Goal: Information Seeking & Learning: Learn about a topic

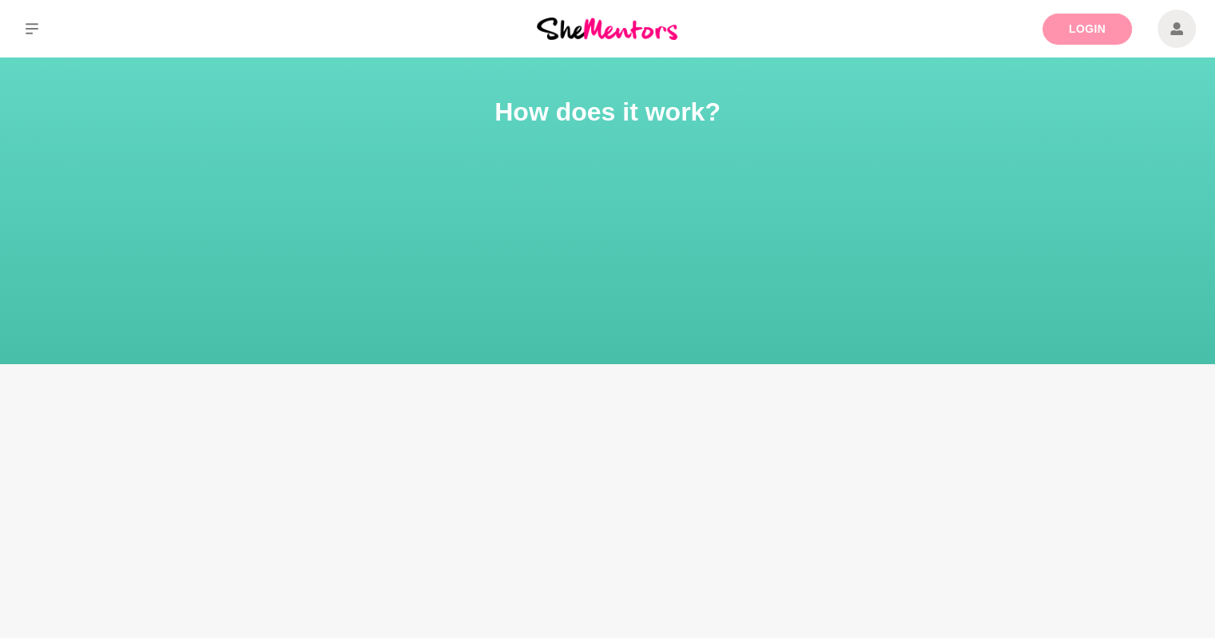
click at [1064, 35] on link "Login" at bounding box center [1086, 29] width 89 height 31
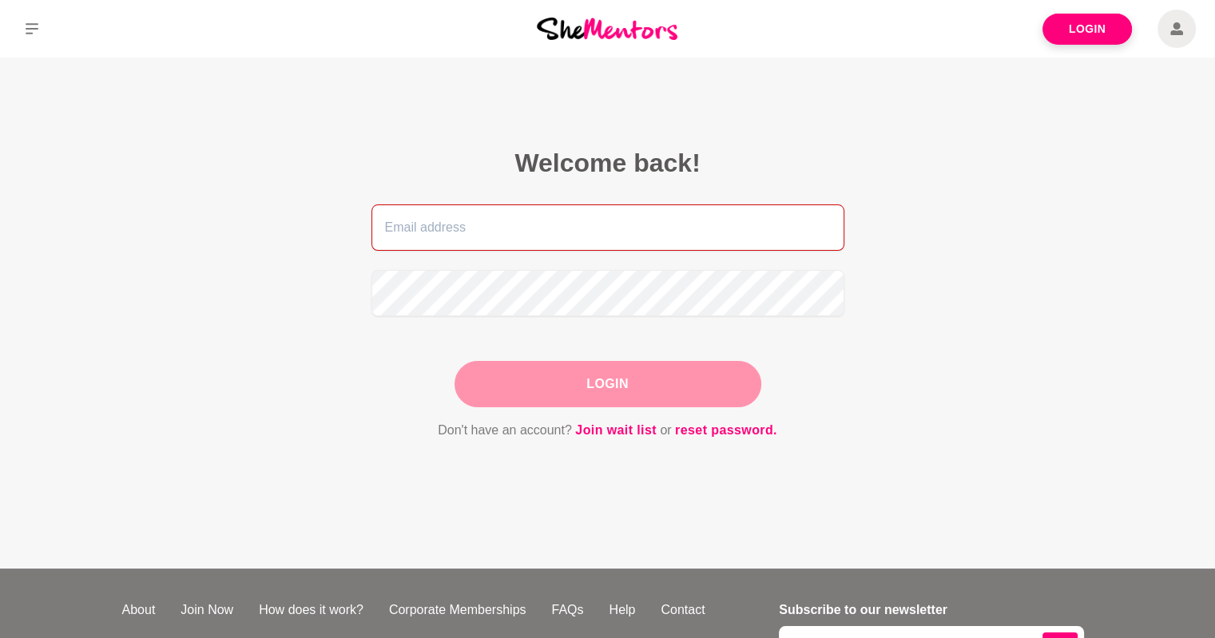
type input "[EMAIL_ADDRESS][DOMAIN_NAME]"
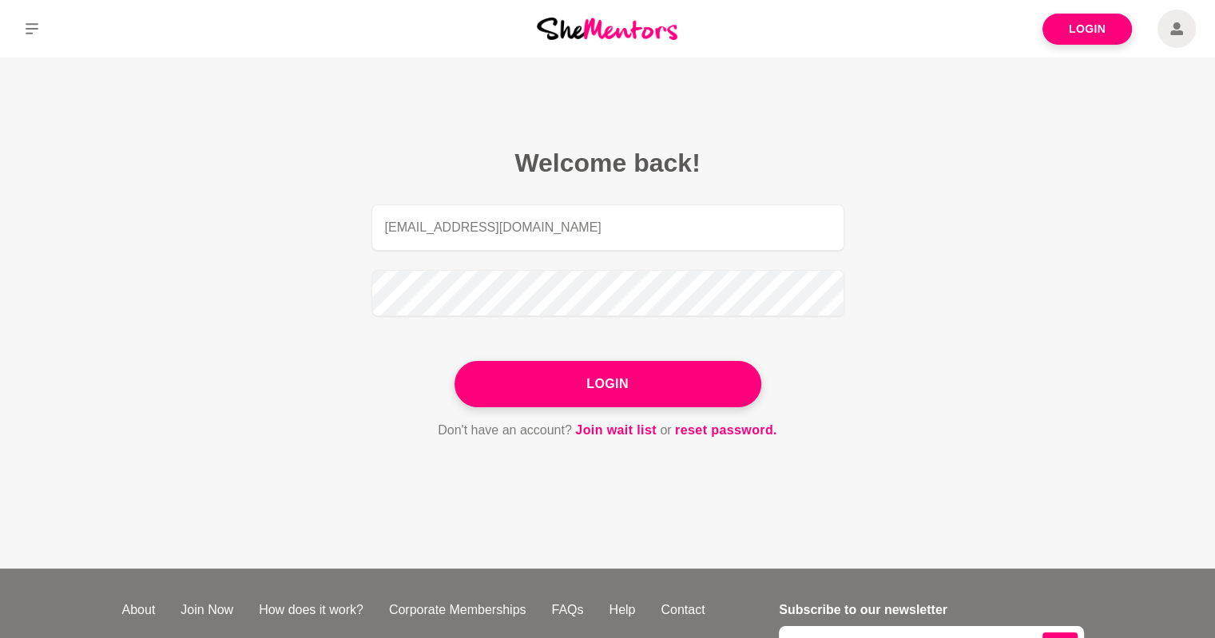
click at [520, 410] on form "[EMAIL_ADDRESS][DOMAIN_NAME] Login Don't have an account? Join wait list or res…" at bounding box center [607, 322] width 473 height 236
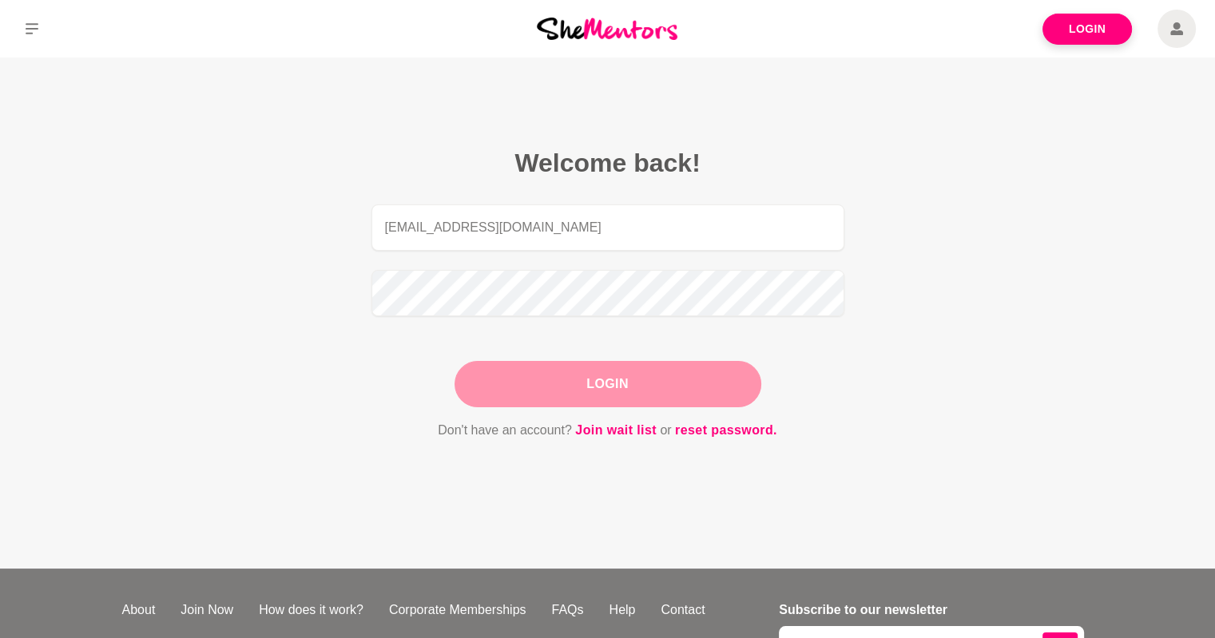
click at [517, 395] on button "Login" at bounding box center [607, 384] width 307 height 46
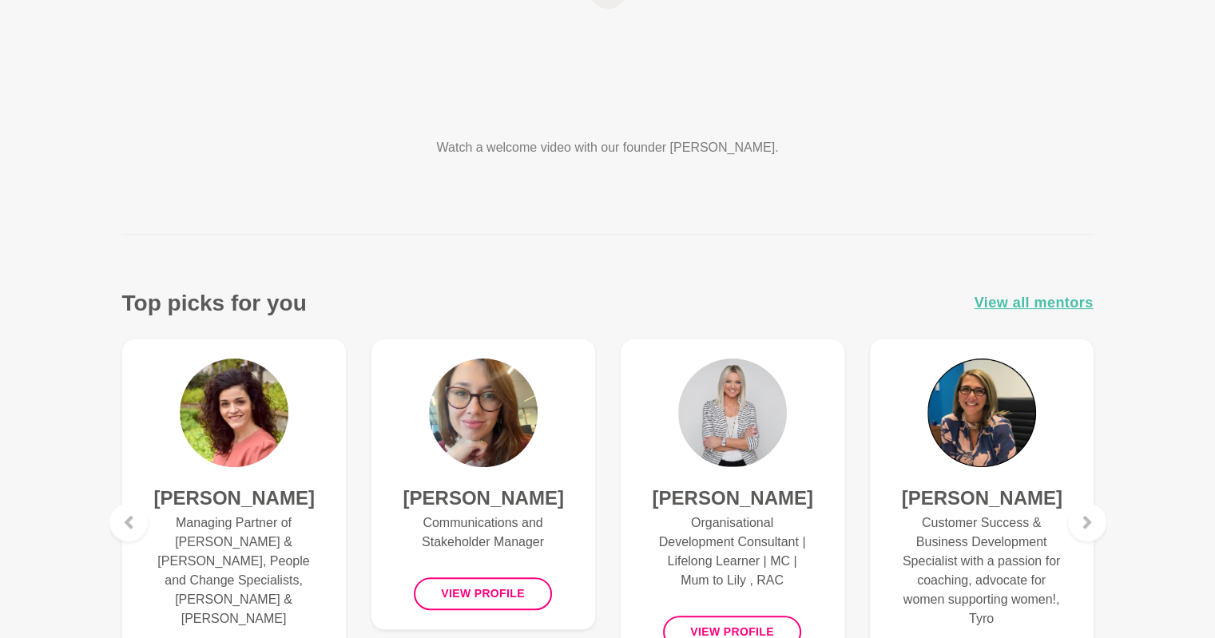
scroll to position [385, 0]
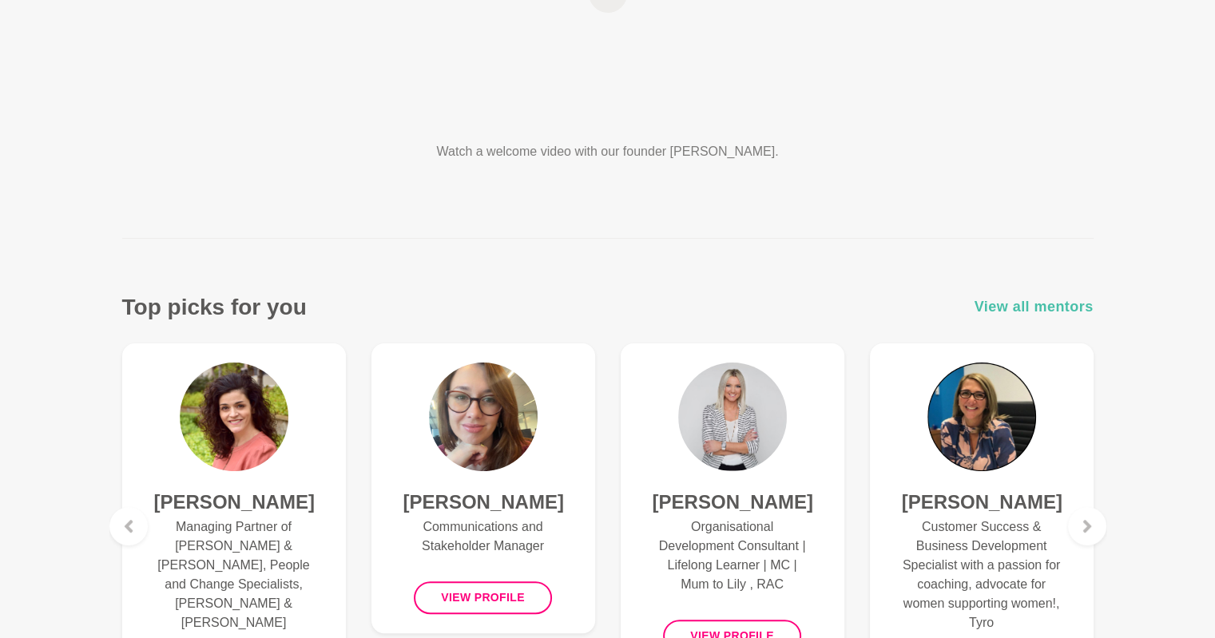
click at [1004, 303] on span "View all mentors" at bounding box center [1033, 306] width 119 height 23
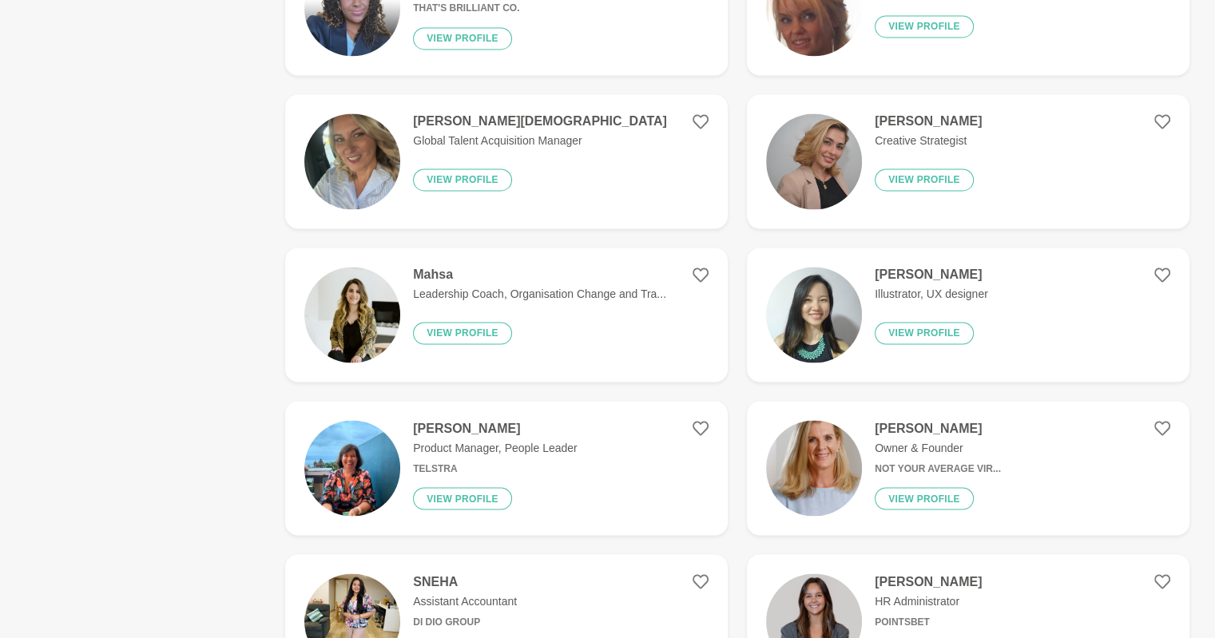
scroll to position [2619, 0]
click at [608, 292] on p "Leadership Coach, Organisation Change and Tra..." at bounding box center [539, 294] width 253 height 17
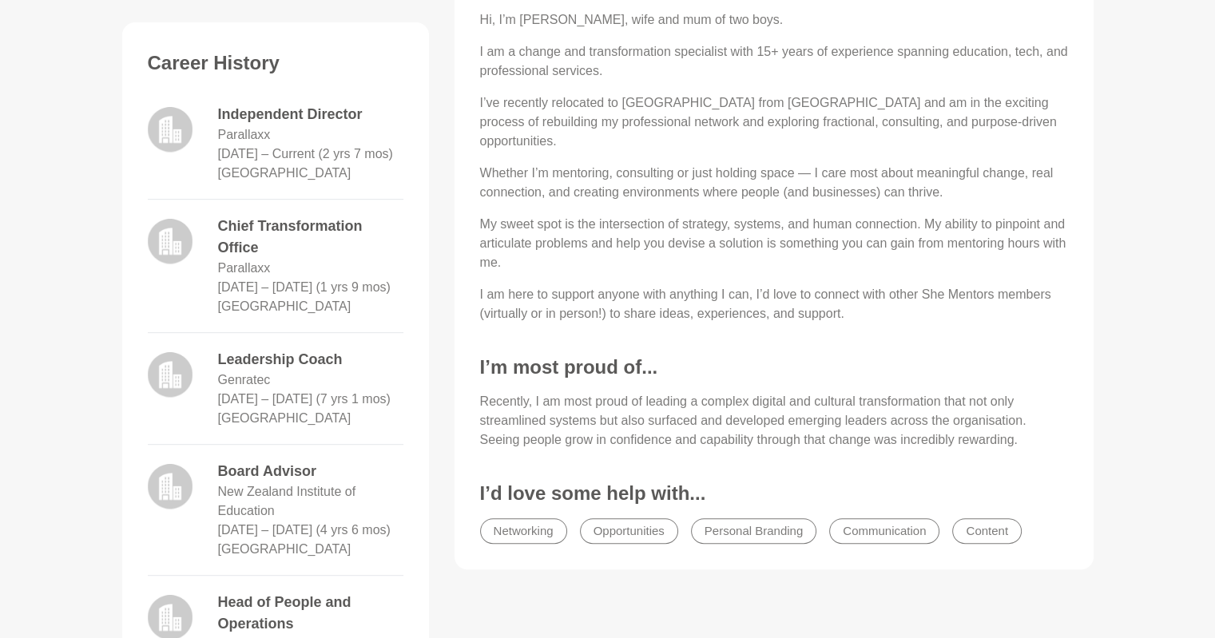
scroll to position [706, 0]
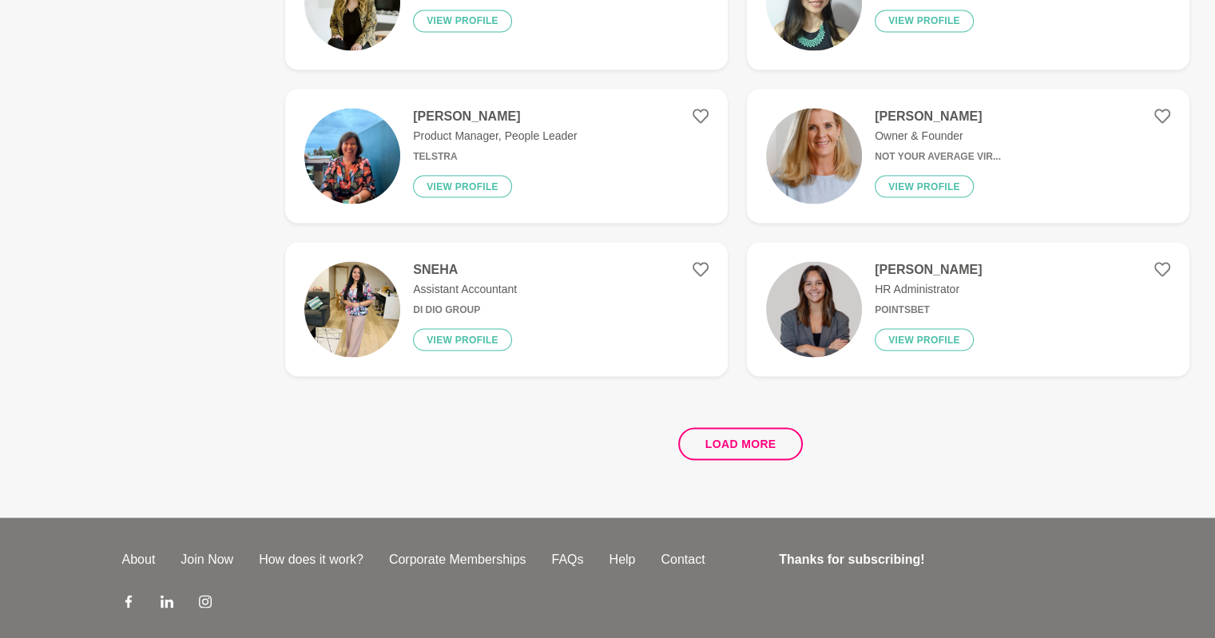
scroll to position [3001, 0]
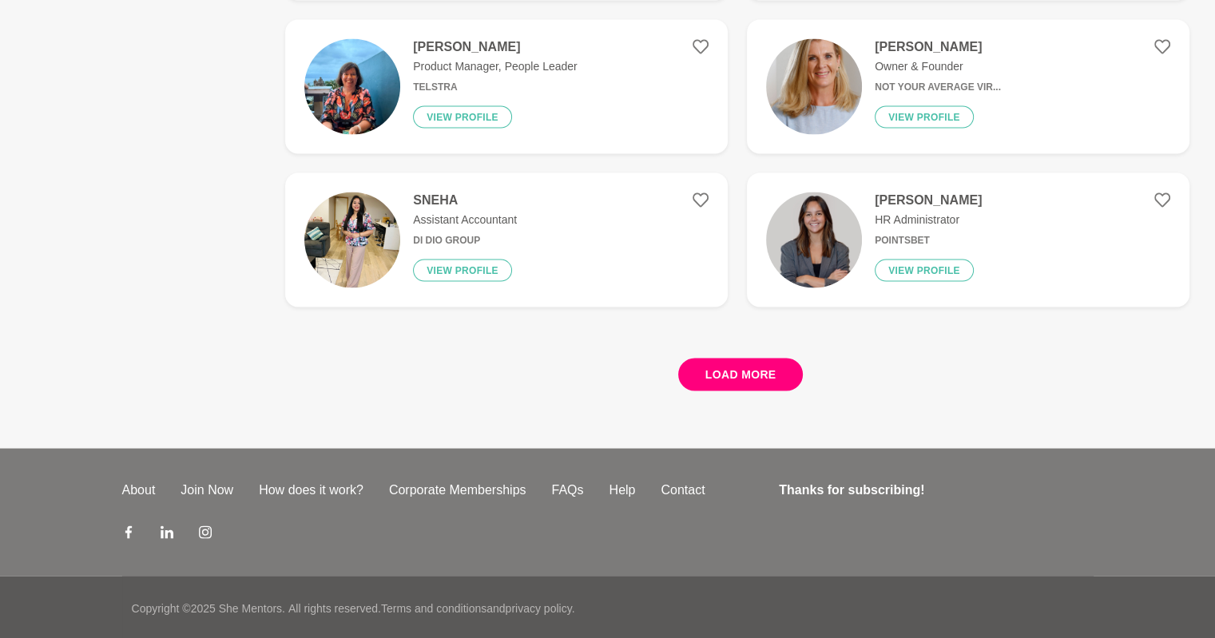
click at [736, 373] on button "Load more" at bounding box center [740, 374] width 125 height 33
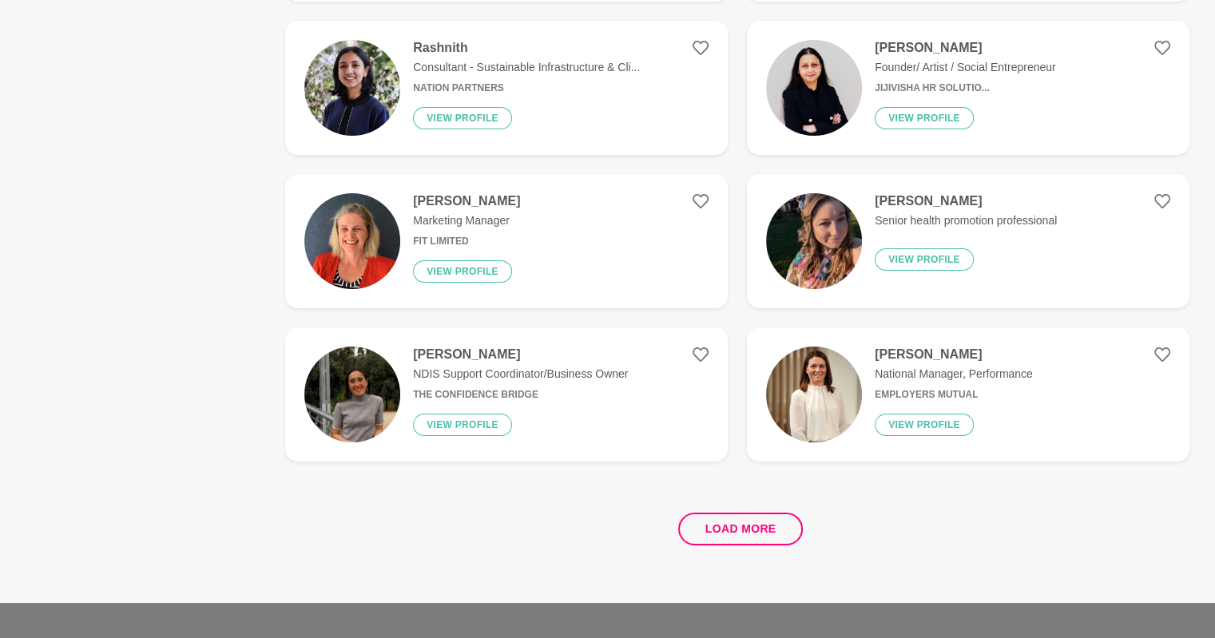
scroll to position [5911, 0]
click at [760, 533] on button "Load more" at bounding box center [740, 529] width 125 height 33
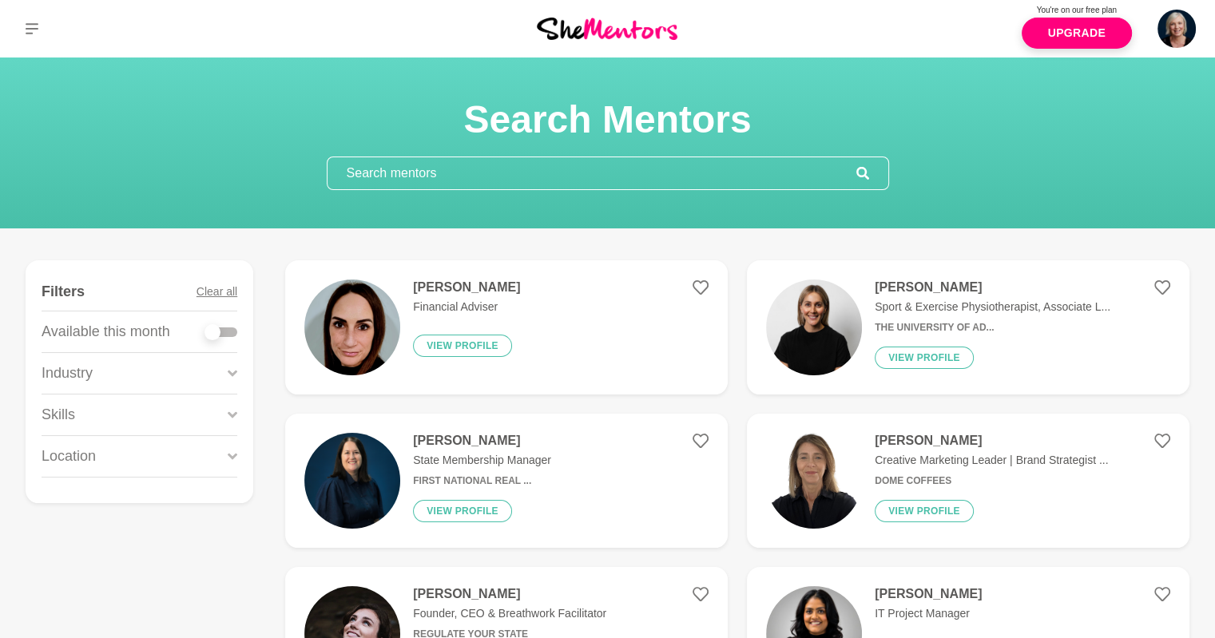
click at [585, 178] on input "text" at bounding box center [591, 173] width 529 height 32
click at [572, 168] on input "text" at bounding box center [591, 173] width 529 height 32
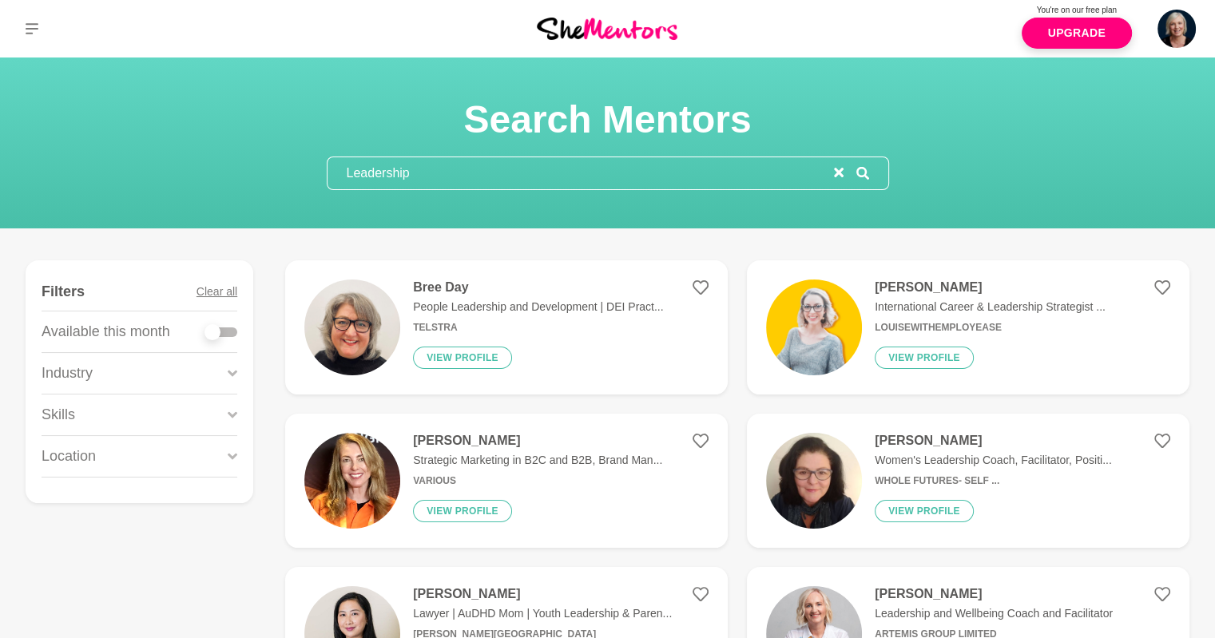
type input "Leadership"
click at [862, 169] on icon at bounding box center [862, 173] width 13 height 13
click at [925, 354] on button "View profile" at bounding box center [923, 358] width 99 height 22
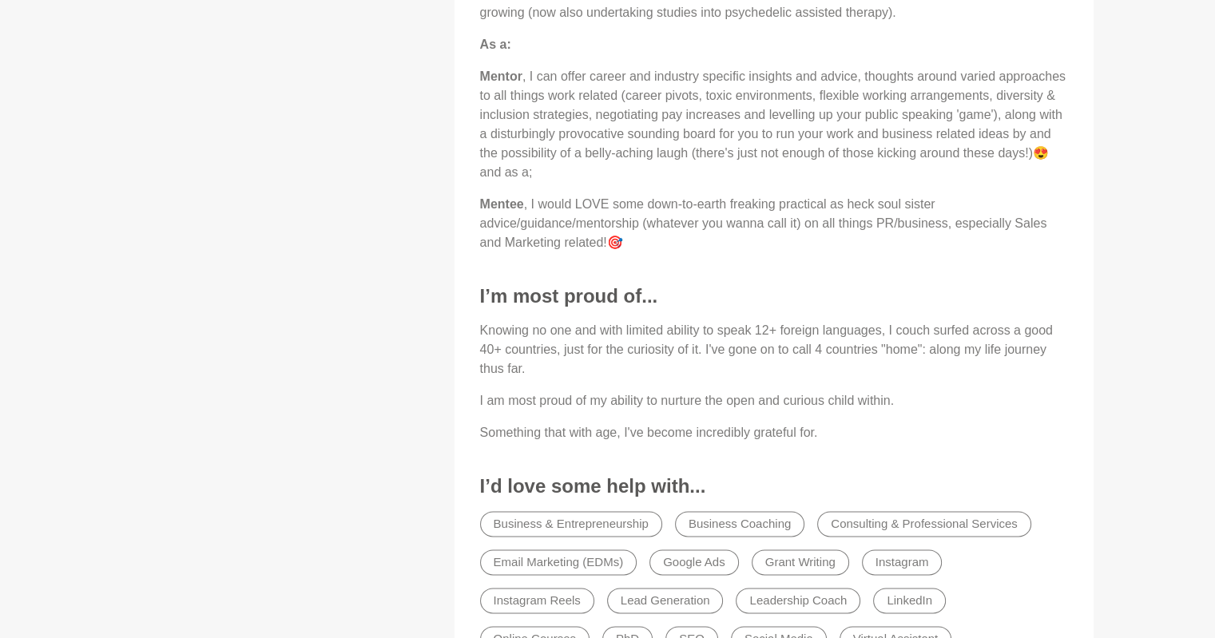
scroll to position [1837, 0]
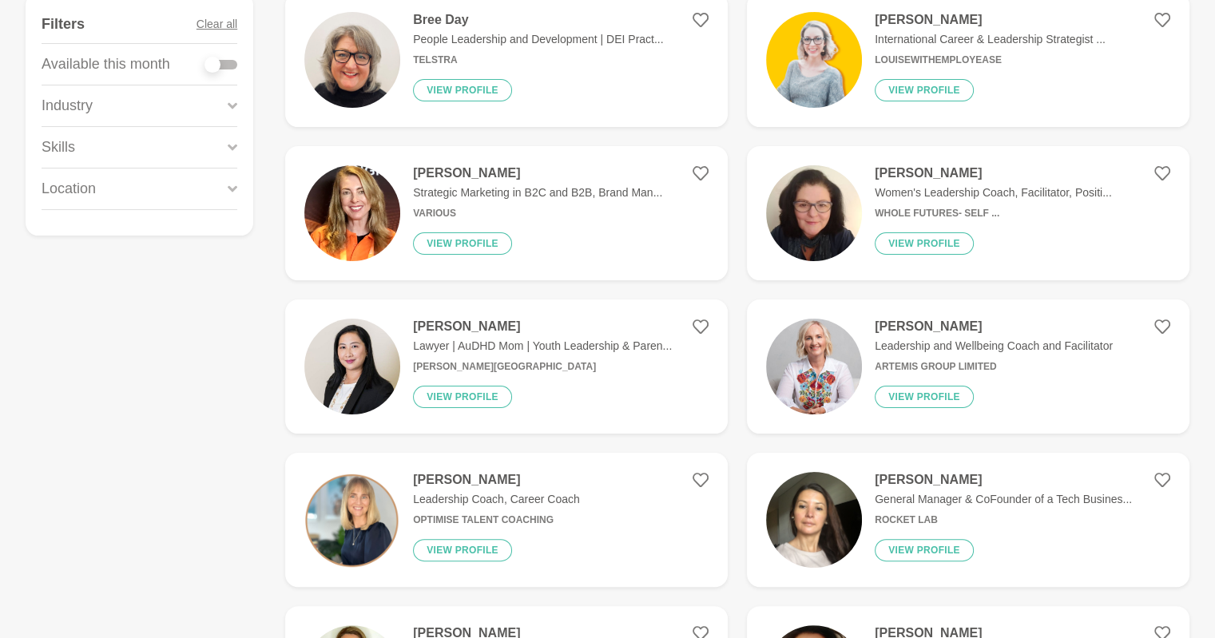
scroll to position [268, 0]
click at [936, 386] on button "View profile" at bounding box center [923, 396] width 99 height 22
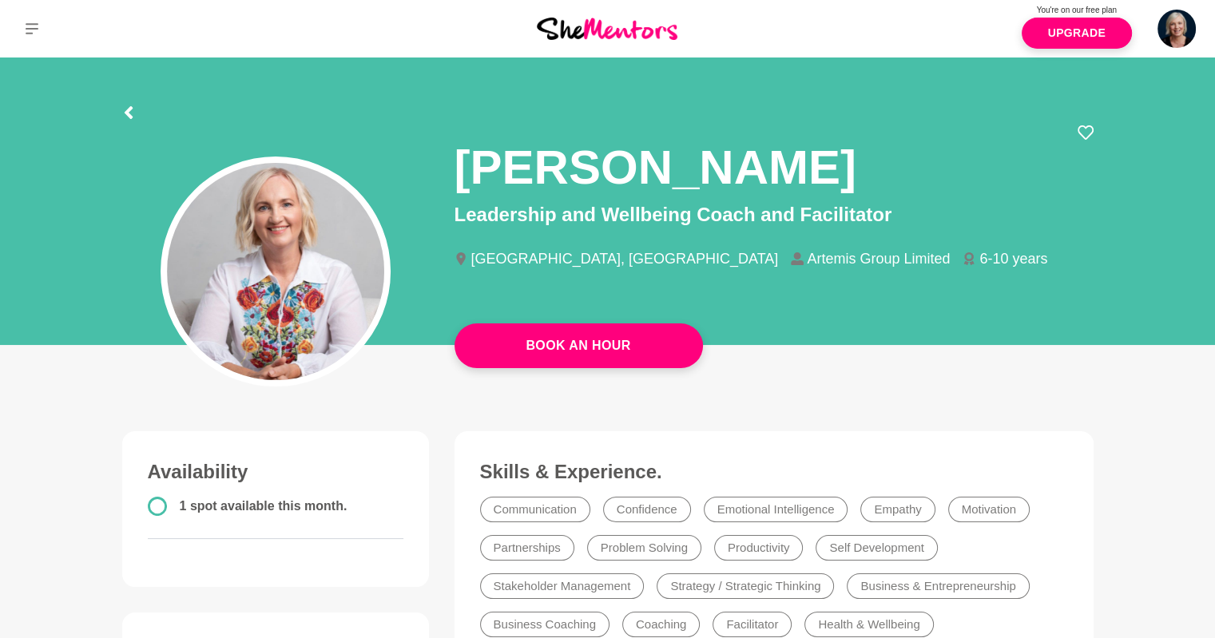
scroll to position [2, 0]
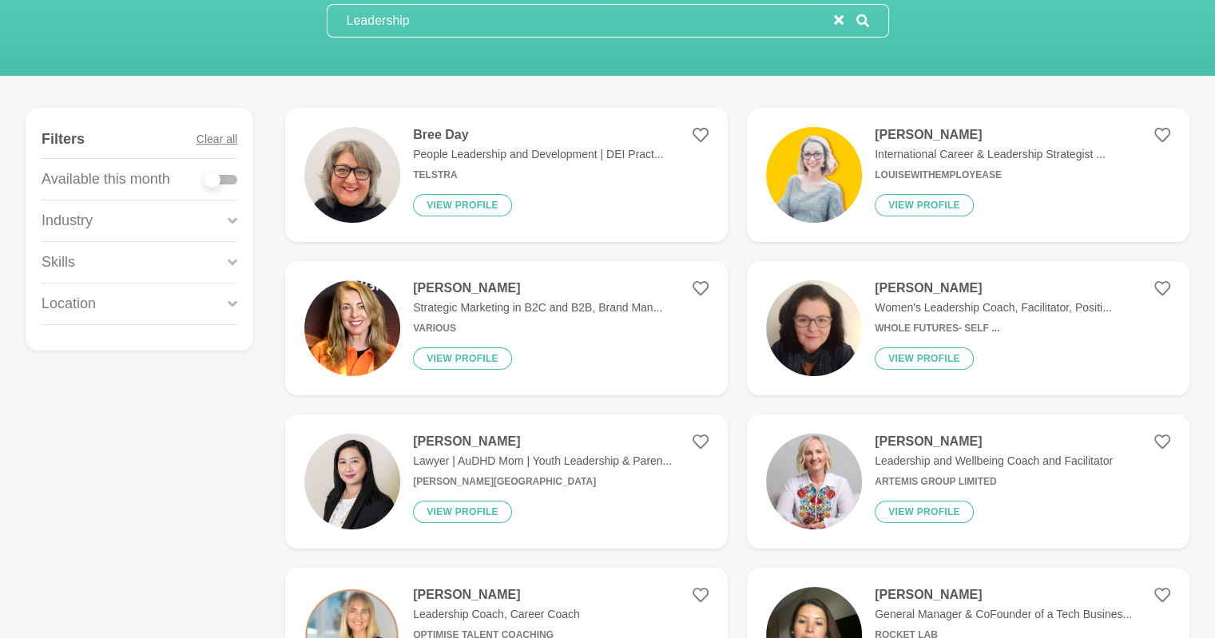
scroll to position [153, 0]
click at [488, 293] on h4 "[PERSON_NAME]" at bounding box center [537, 287] width 249 height 16
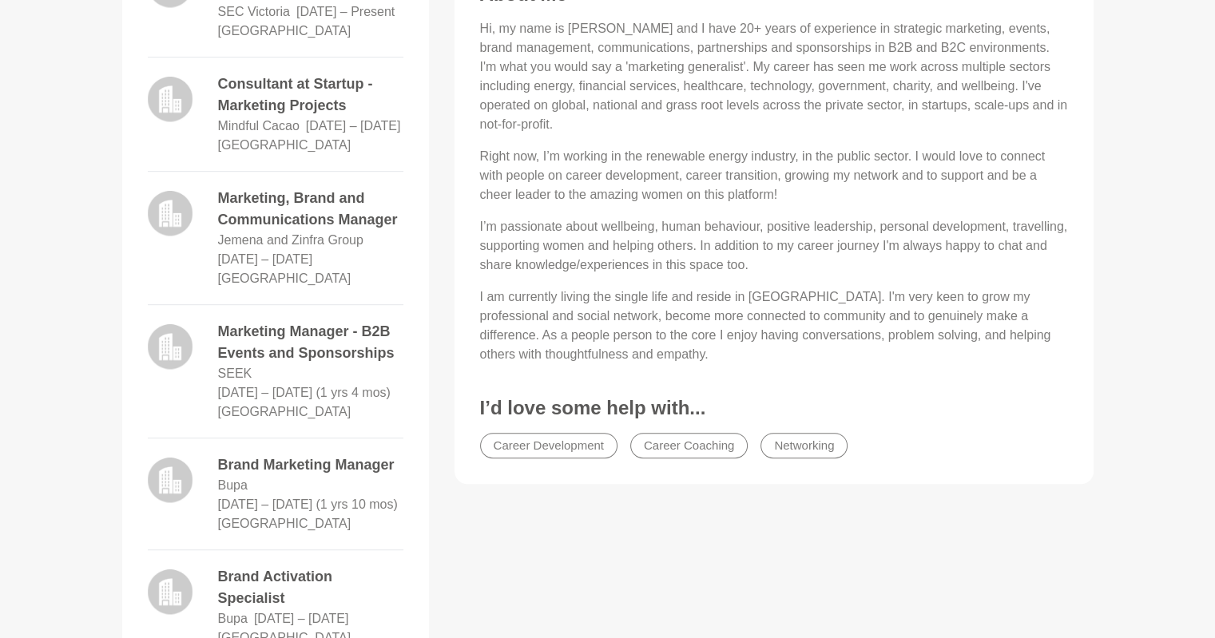
scroll to position [850, 0]
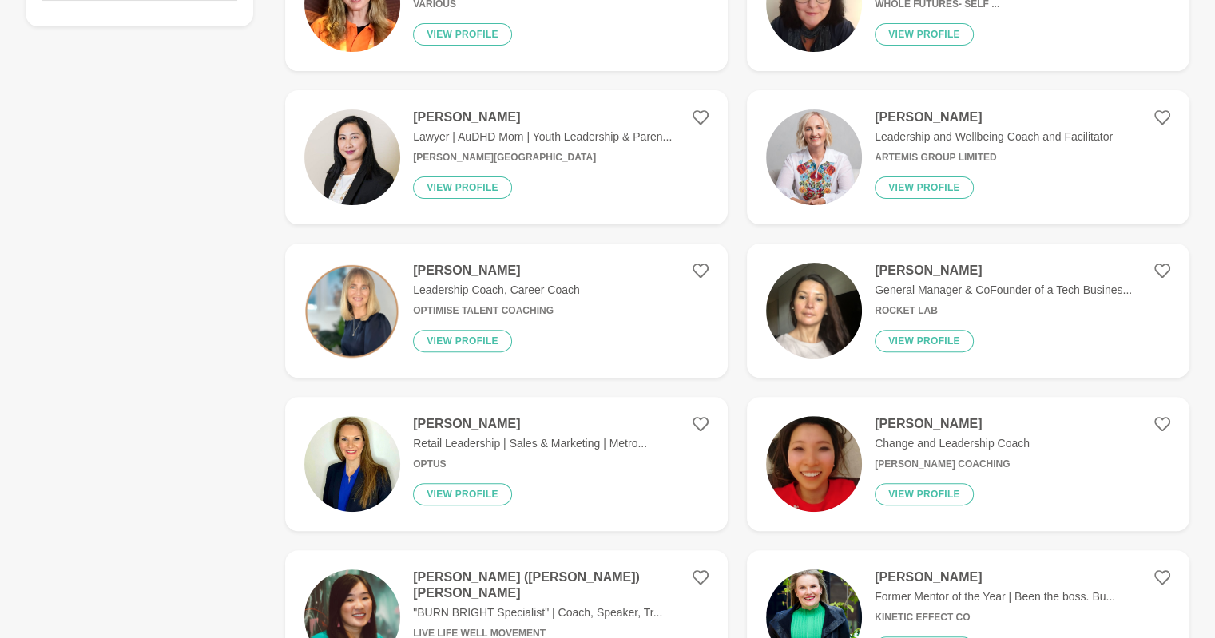
scroll to position [478, 0]
click at [447, 277] on h4 "[PERSON_NAME]" at bounding box center [496, 270] width 167 height 16
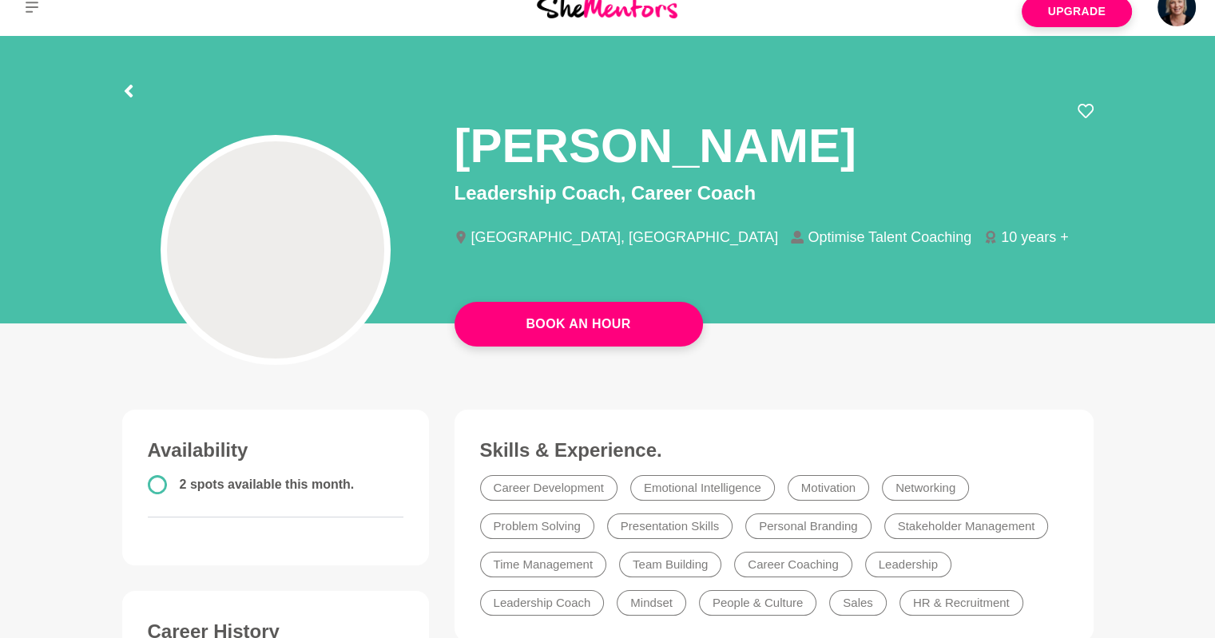
scroll to position [21, 0]
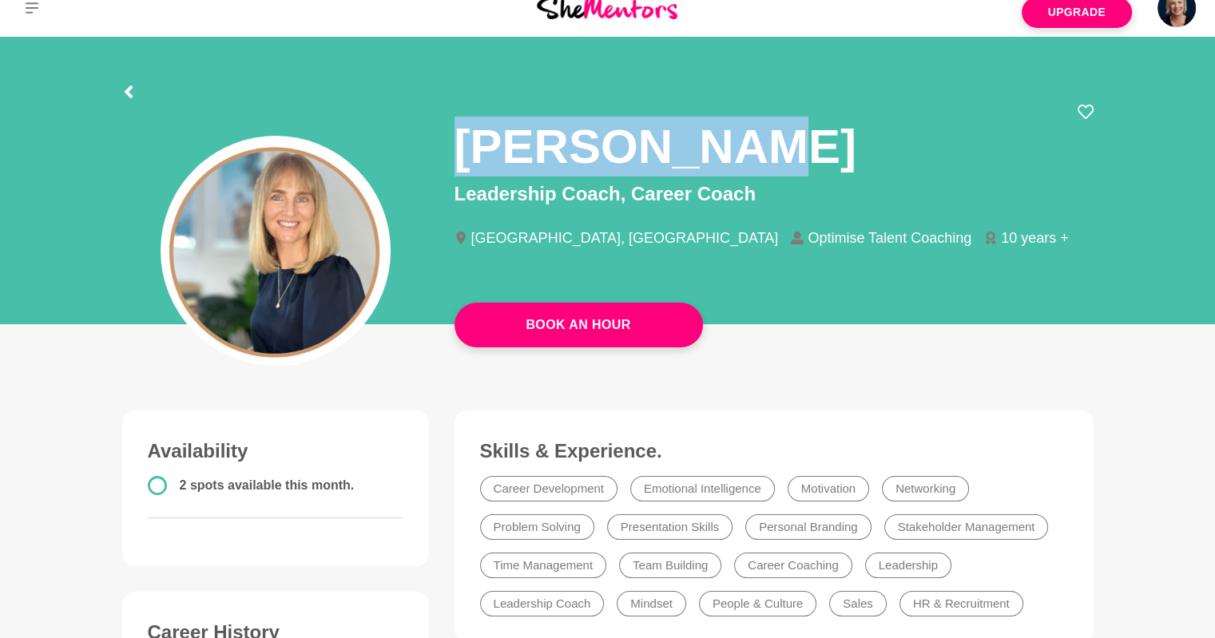
drag, startPoint x: 729, startPoint y: 157, endPoint x: 454, endPoint y: 91, distance: 283.3
click at [462, 149] on div "[PERSON_NAME]" at bounding box center [773, 142] width 639 height 76
copy h1 "[PERSON_NAME]"
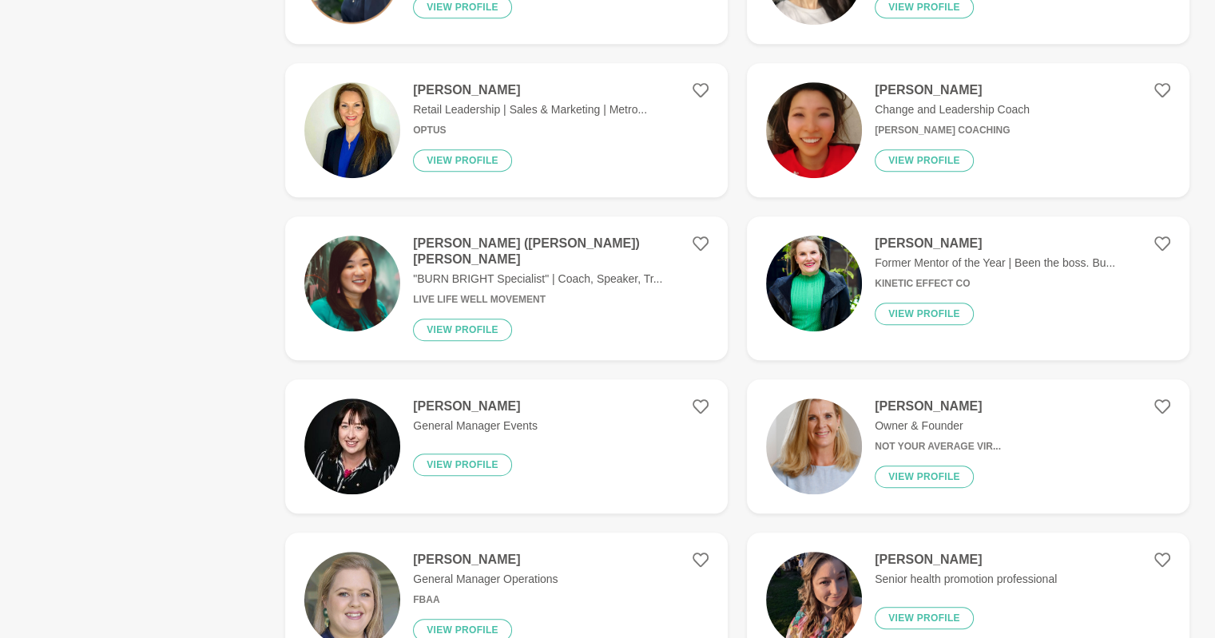
scroll to position [811, 0]
click at [899, 105] on p "Change and Leadership Coach" at bounding box center [951, 109] width 155 height 17
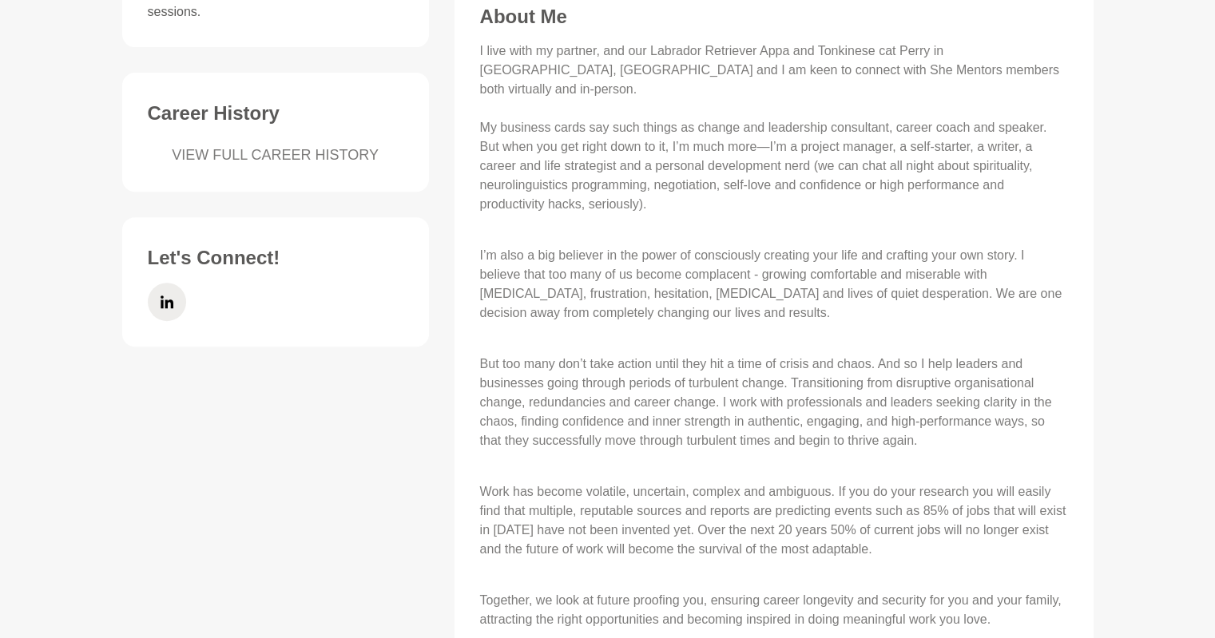
scroll to position [676, 0]
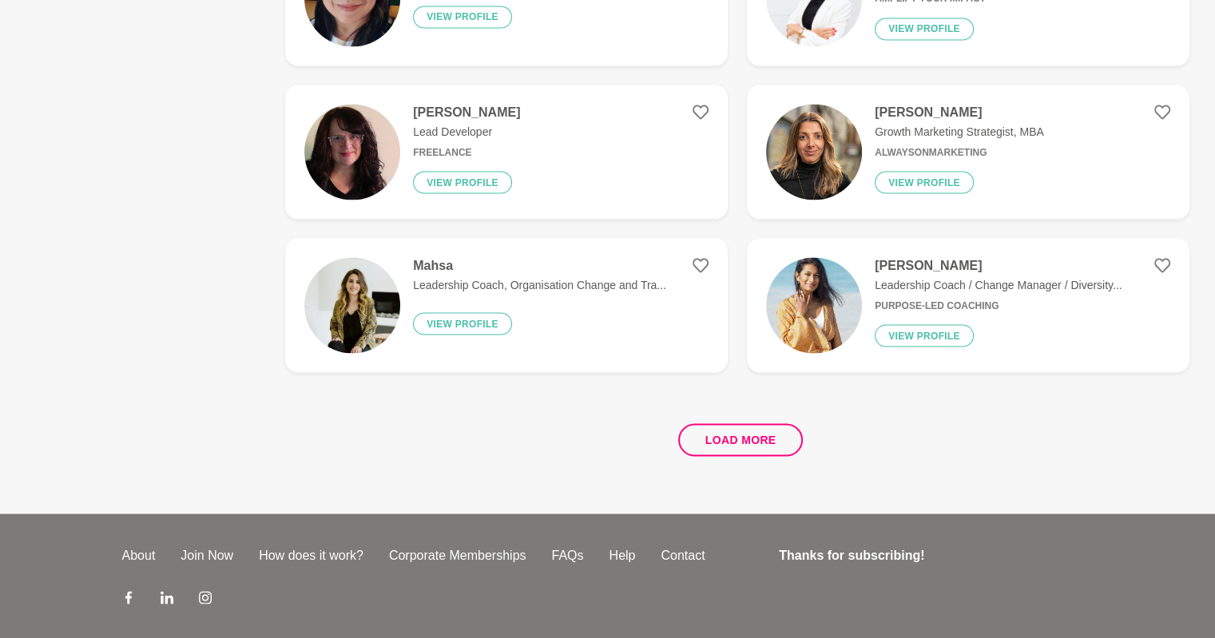
scroll to position [2946, 0]
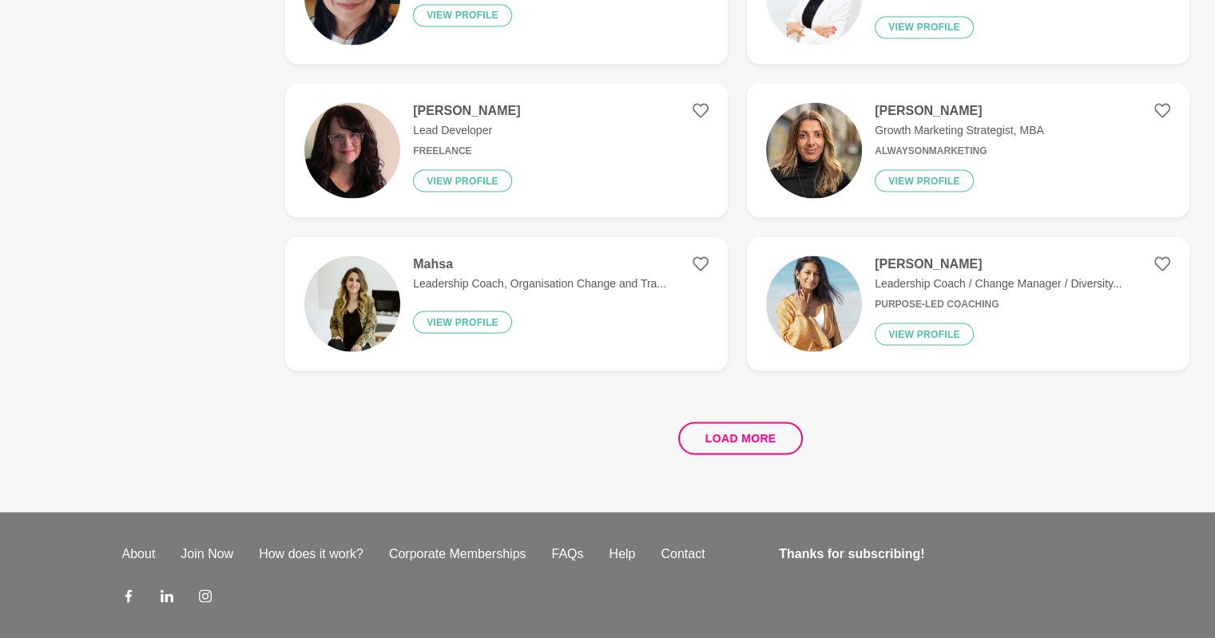
click at [901, 256] on h4 "[PERSON_NAME]" at bounding box center [997, 264] width 247 height 16
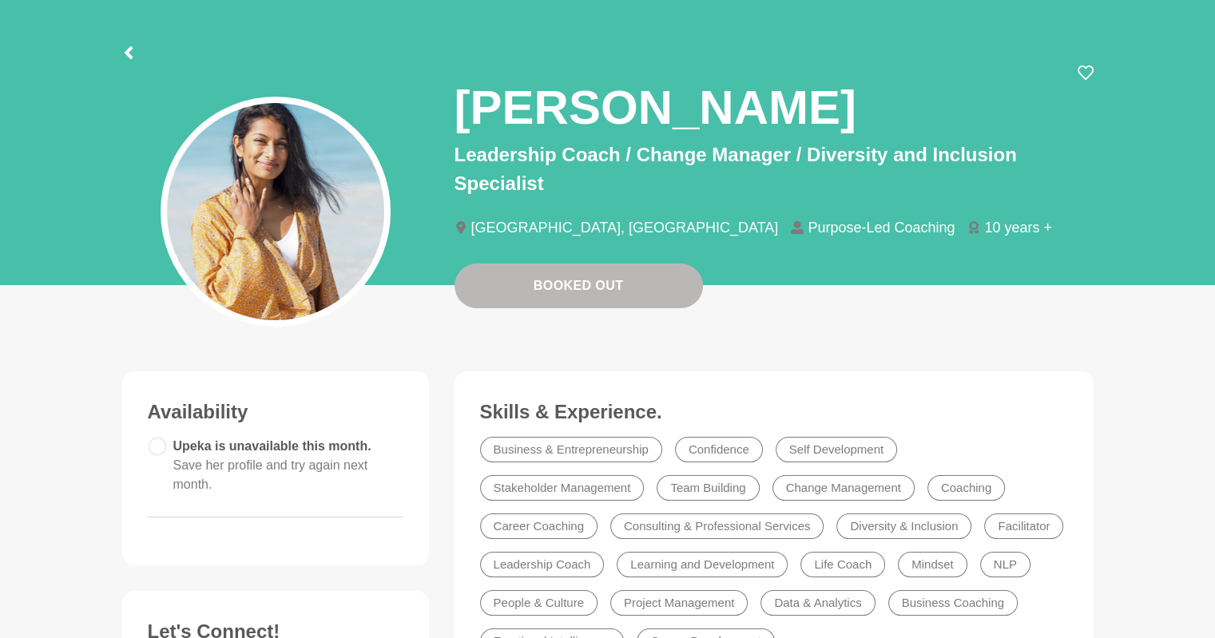
scroll to position [53, 0]
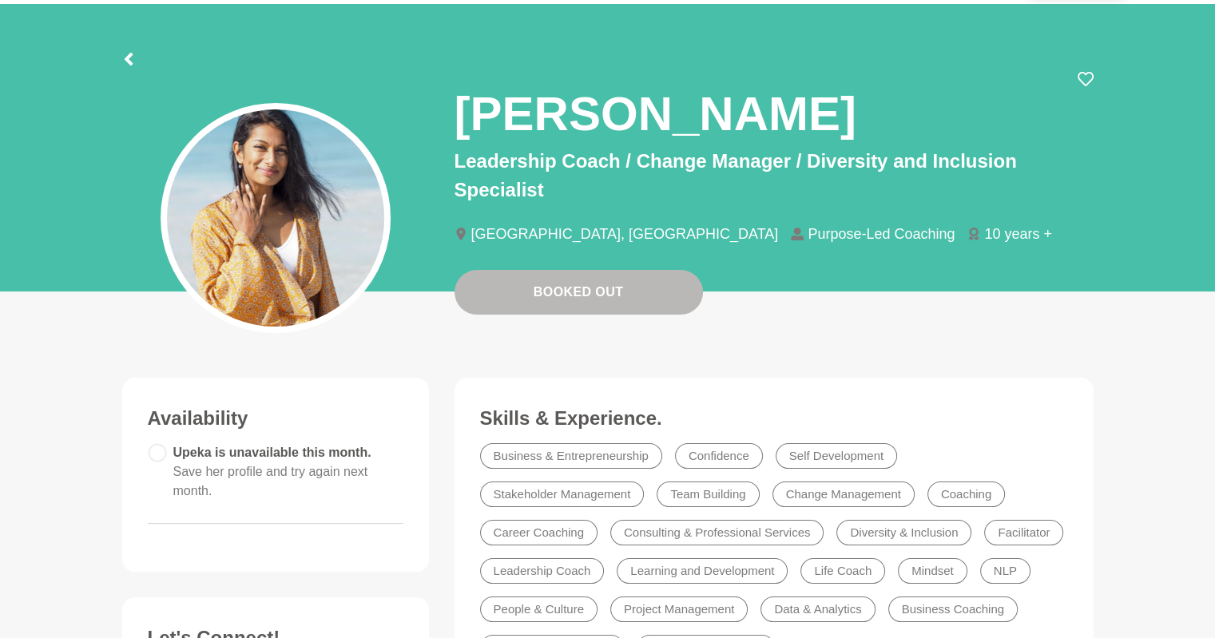
drag, startPoint x: 830, startPoint y: 108, endPoint x: 466, endPoint y: 95, distance: 365.1
click at [466, 95] on div "[PERSON_NAME]" at bounding box center [773, 109] width 639 height 76
copy h1 "[PERSON_NAME]"
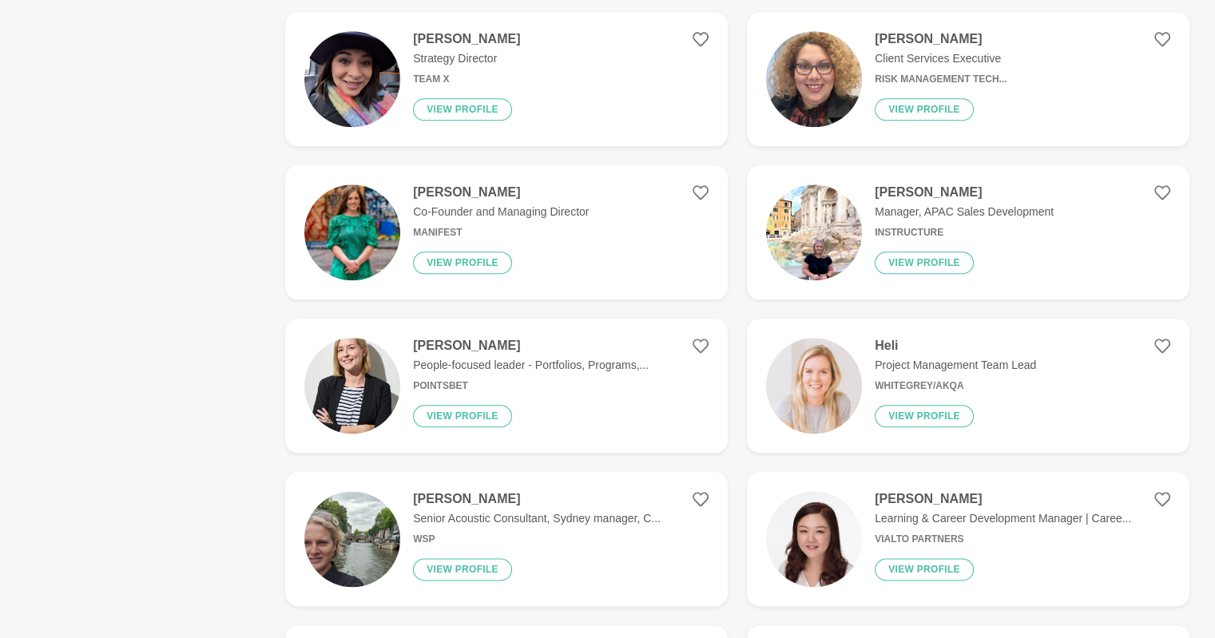
scroll to position [1792, 0]
click at [514, 356] on p "People-focused leader - Portfolios, Programs,..." at bounding box center [531, 364] width 236 height 17
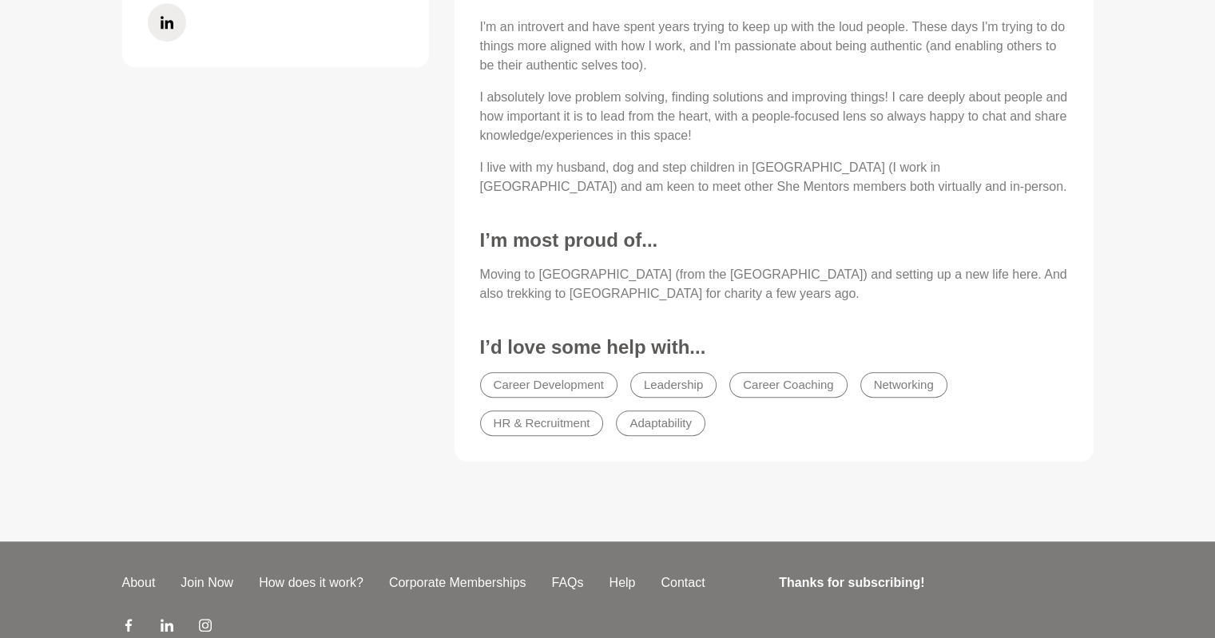
scroll to position [904, 0]
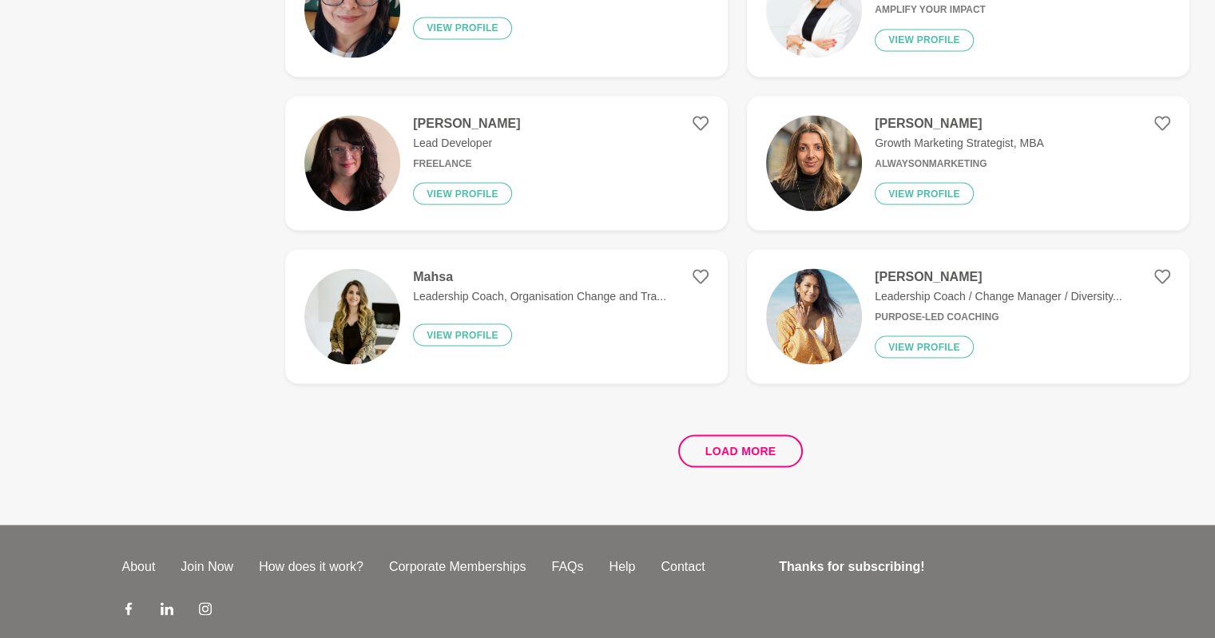
scroll to position [2934, 0]
click at [483, 274] on div "Mahsa Leadership Coach, Organisation Change and Tra... View profile" at bounding box center [533, 315] width 266 height 96
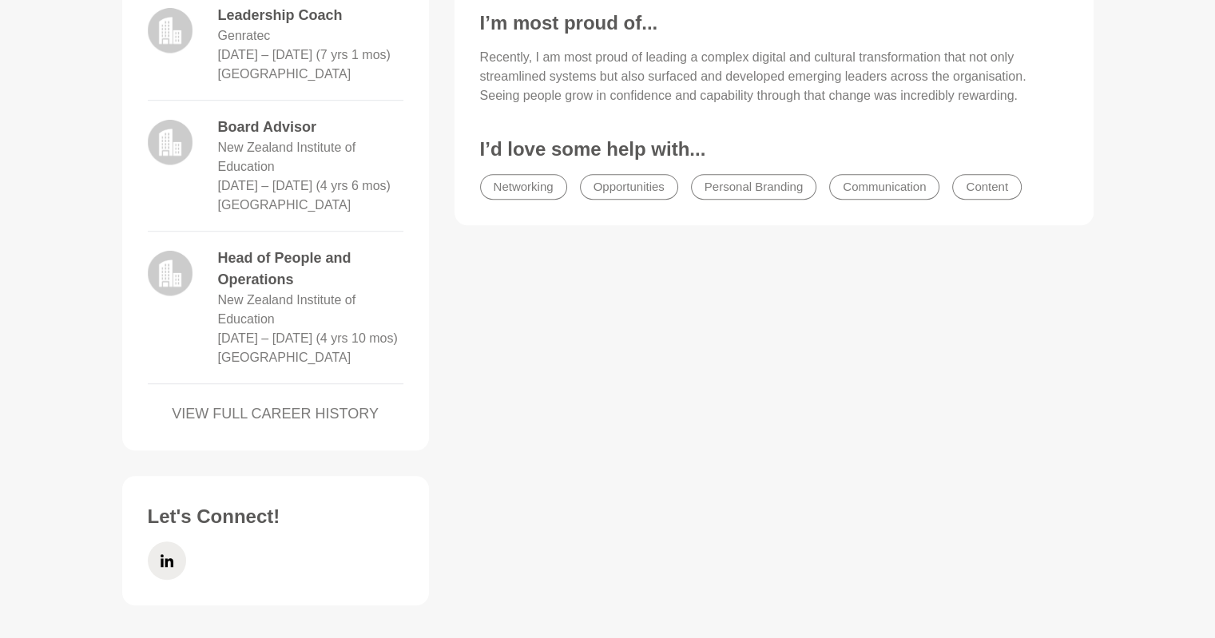
scroll to position [1050, 0]
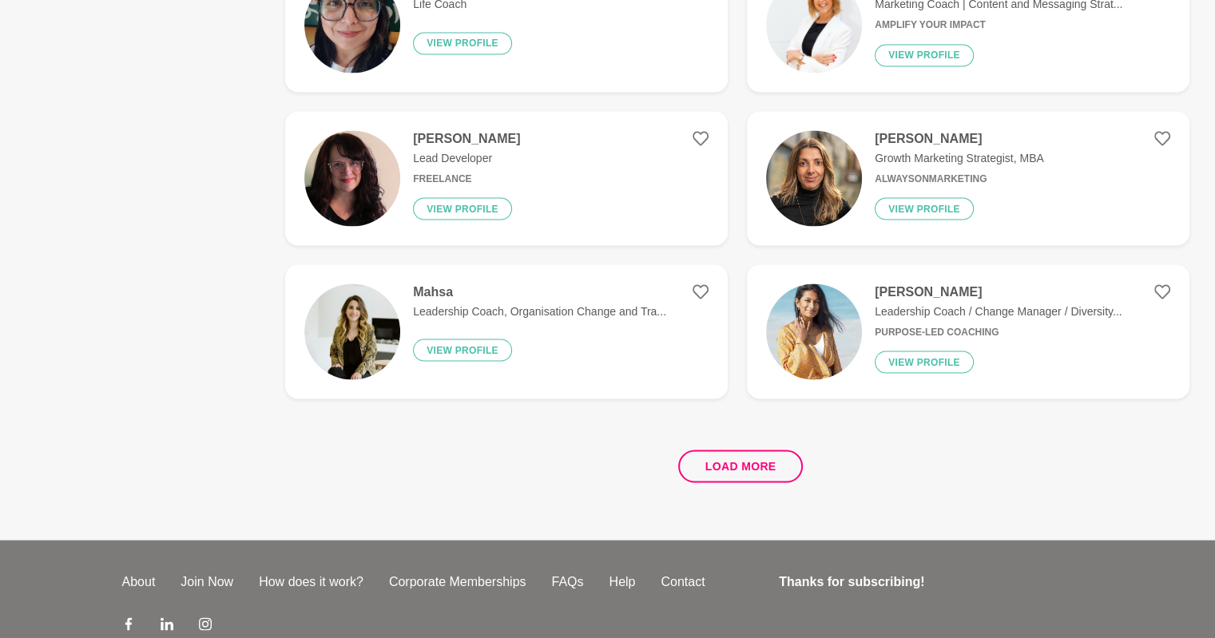
scroll to position [2925, 0]
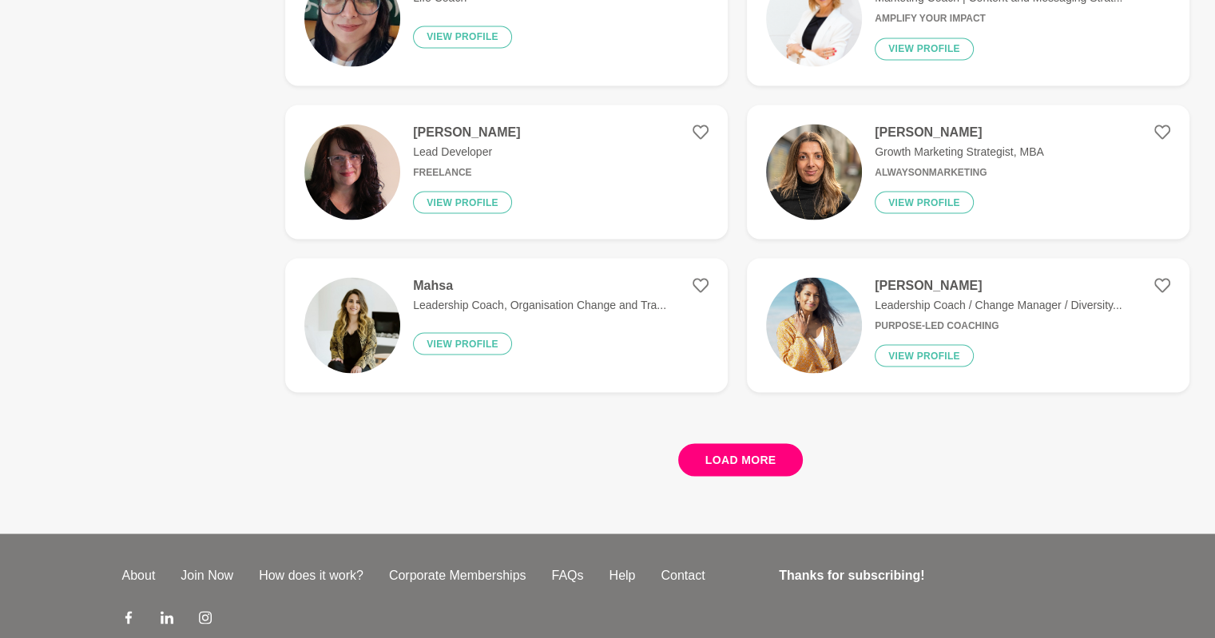
click at [761, 459] on button "Load more" at bounding box center [740, 459] width 125 height 33
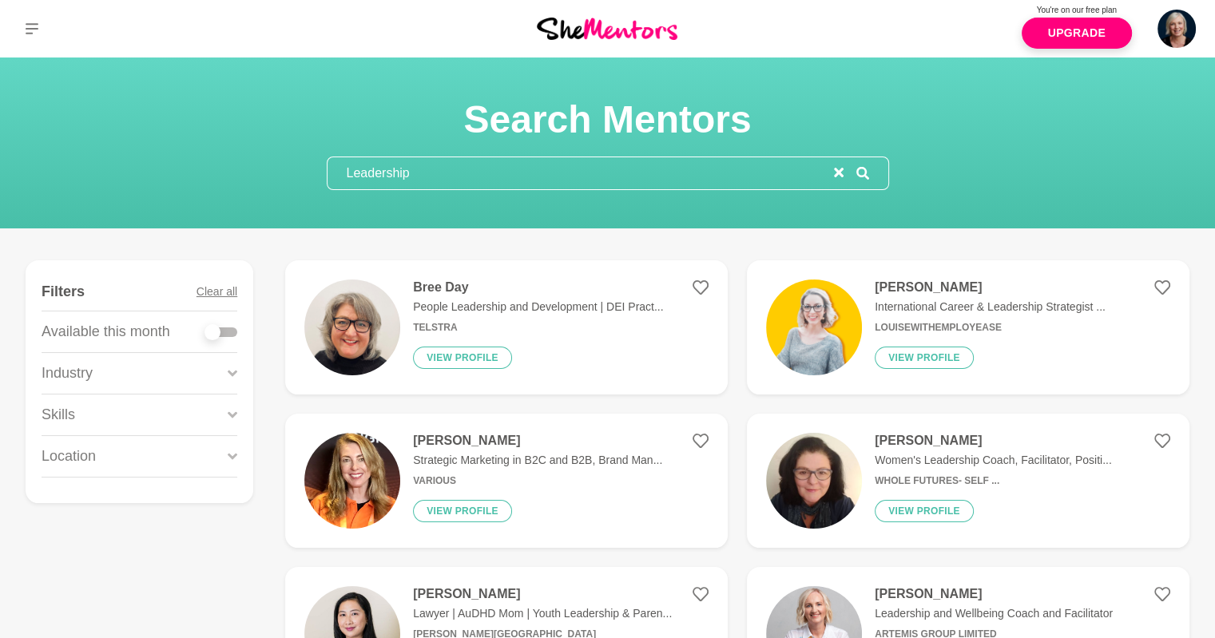
click at [448, 174] on input "Leadership" at bounding box center [580, 173] width 506 height 32
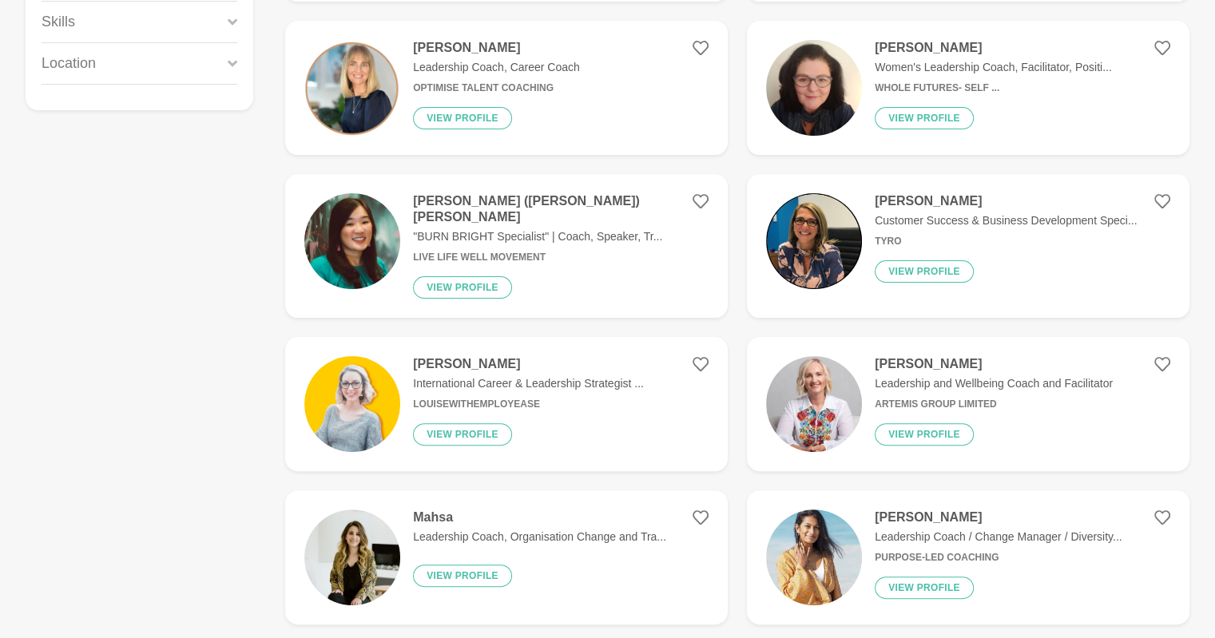
scroll to position [396, 0]
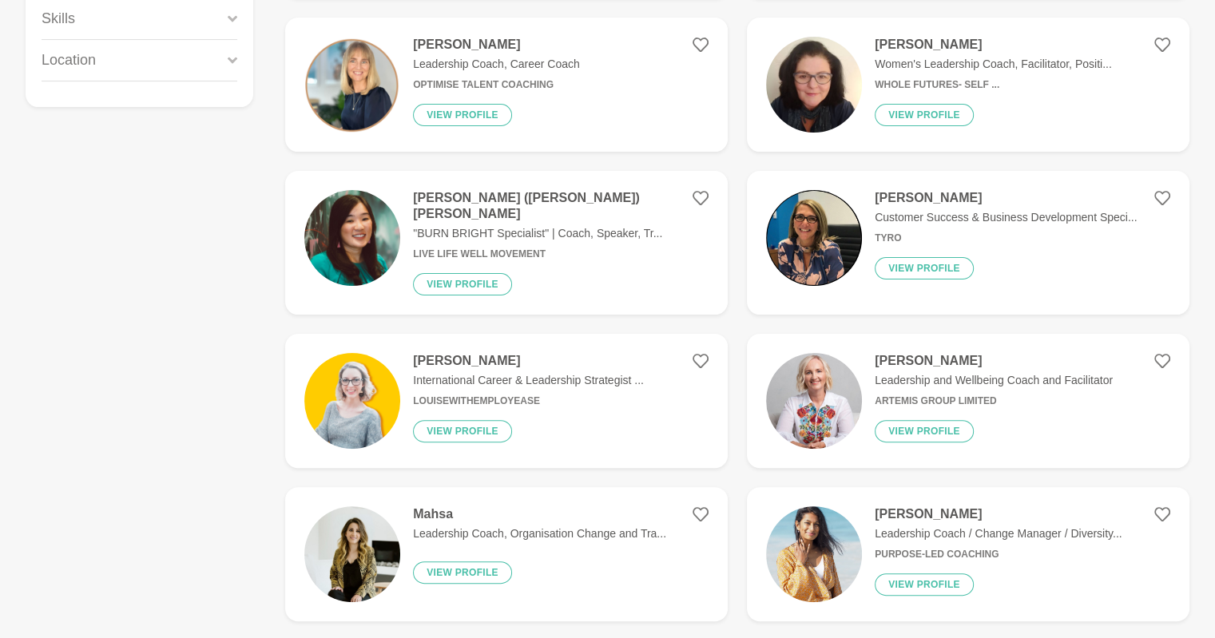
type input "Leadership coach"
click at [515, 225] on p ""BURN BRIGHT Specialist" | Coach, Speaker, Tr..." at bounding box center [560, 233] width 295 height 17
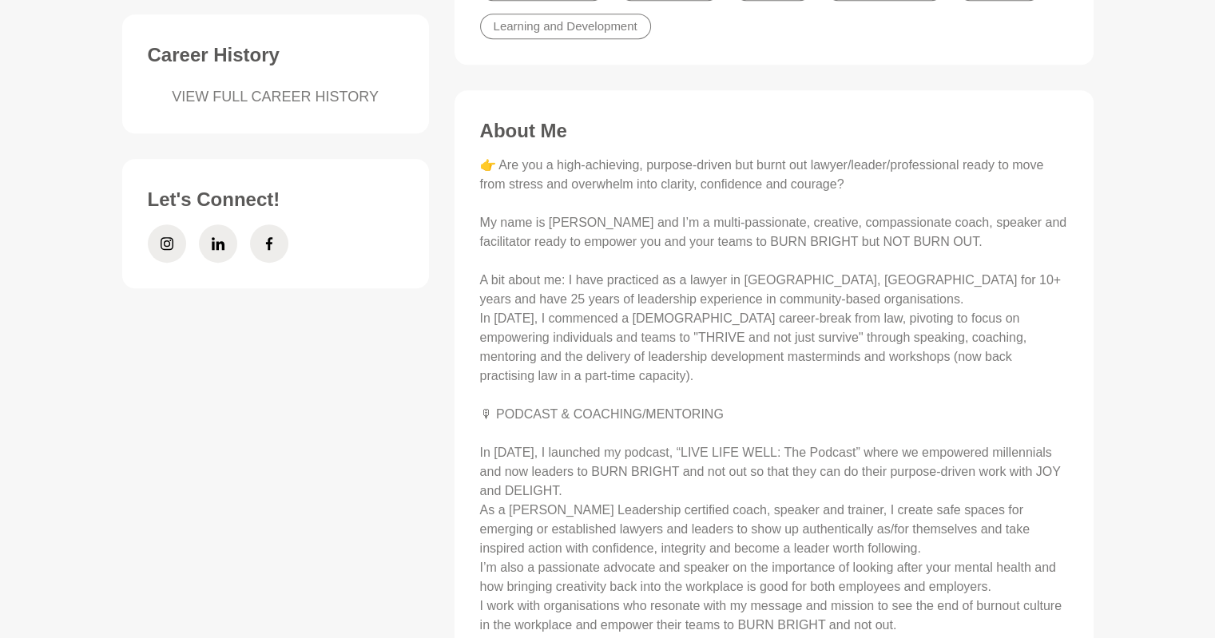
scroll to position [822, 0]
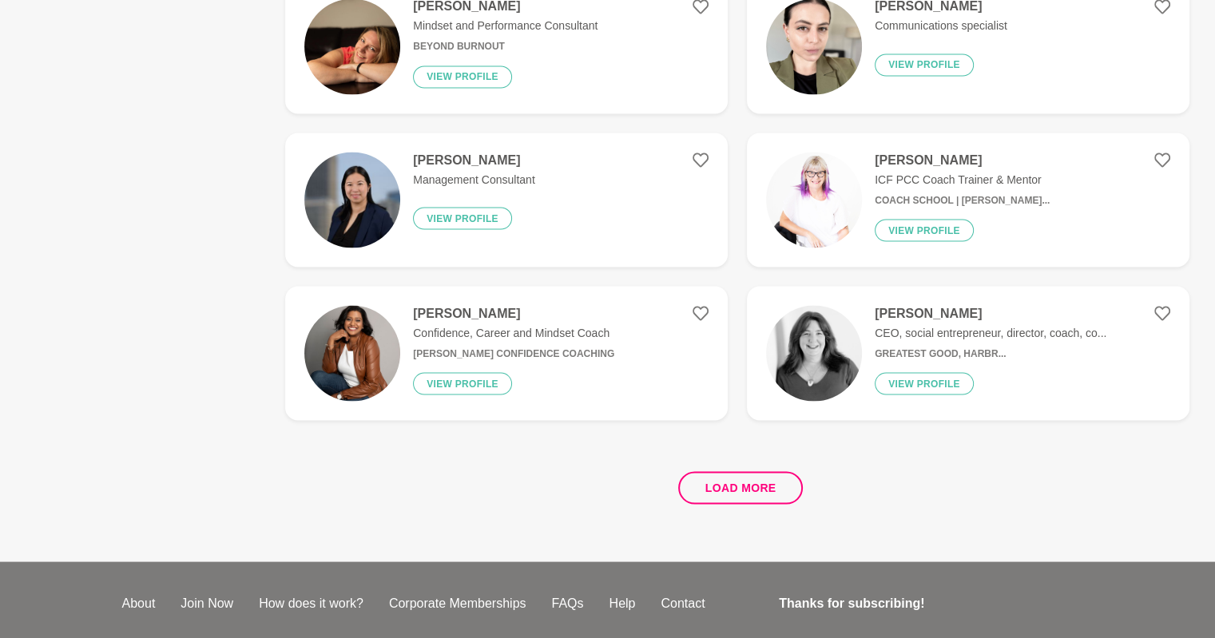
scroll to position [2919, 0]
click at [576, 323] on p "Confidence, Career and Mindset Coach" at bounding box center [513, 331] width 201 height 17
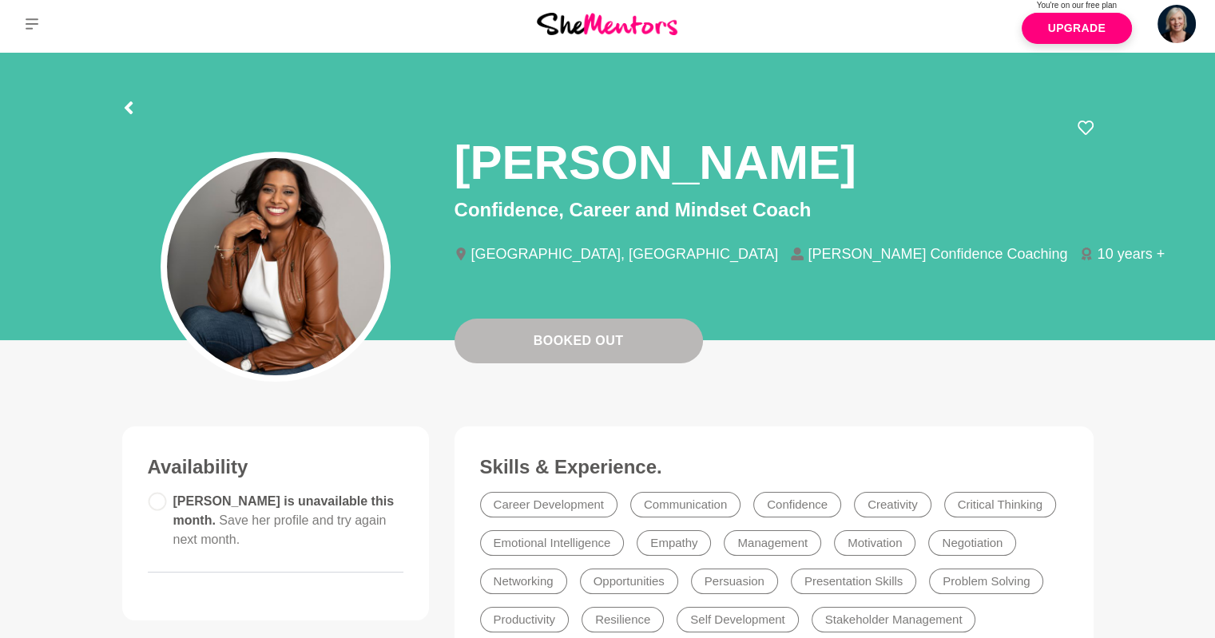
scroll to position [6, 0]
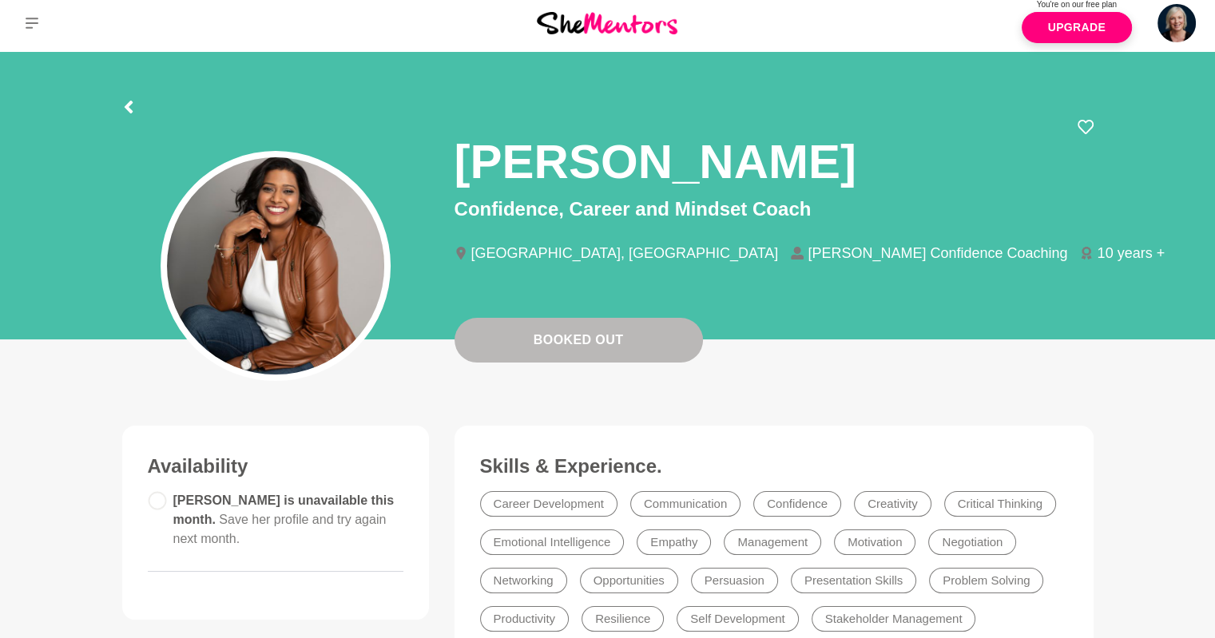
drag, startPoint x: 1016, startPoint y: 160, endPoint x: 463, endPoint y: 153, distance: 553.4
click at [463, 153] on div "[PERSON_NAME]" at bounding box center [773, 157] width 639 height 76
copy h1 "[PERSON_NAME]"
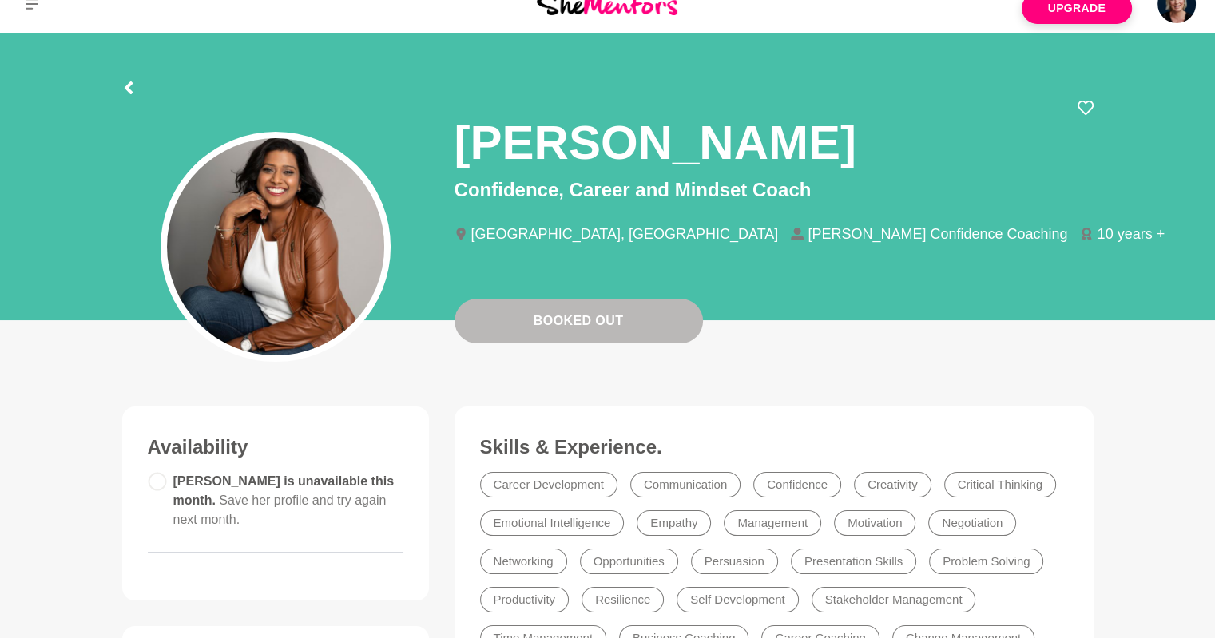
scroll to position [21, 0]
